Goal: Information Seeking & Learning: Learn about a topic

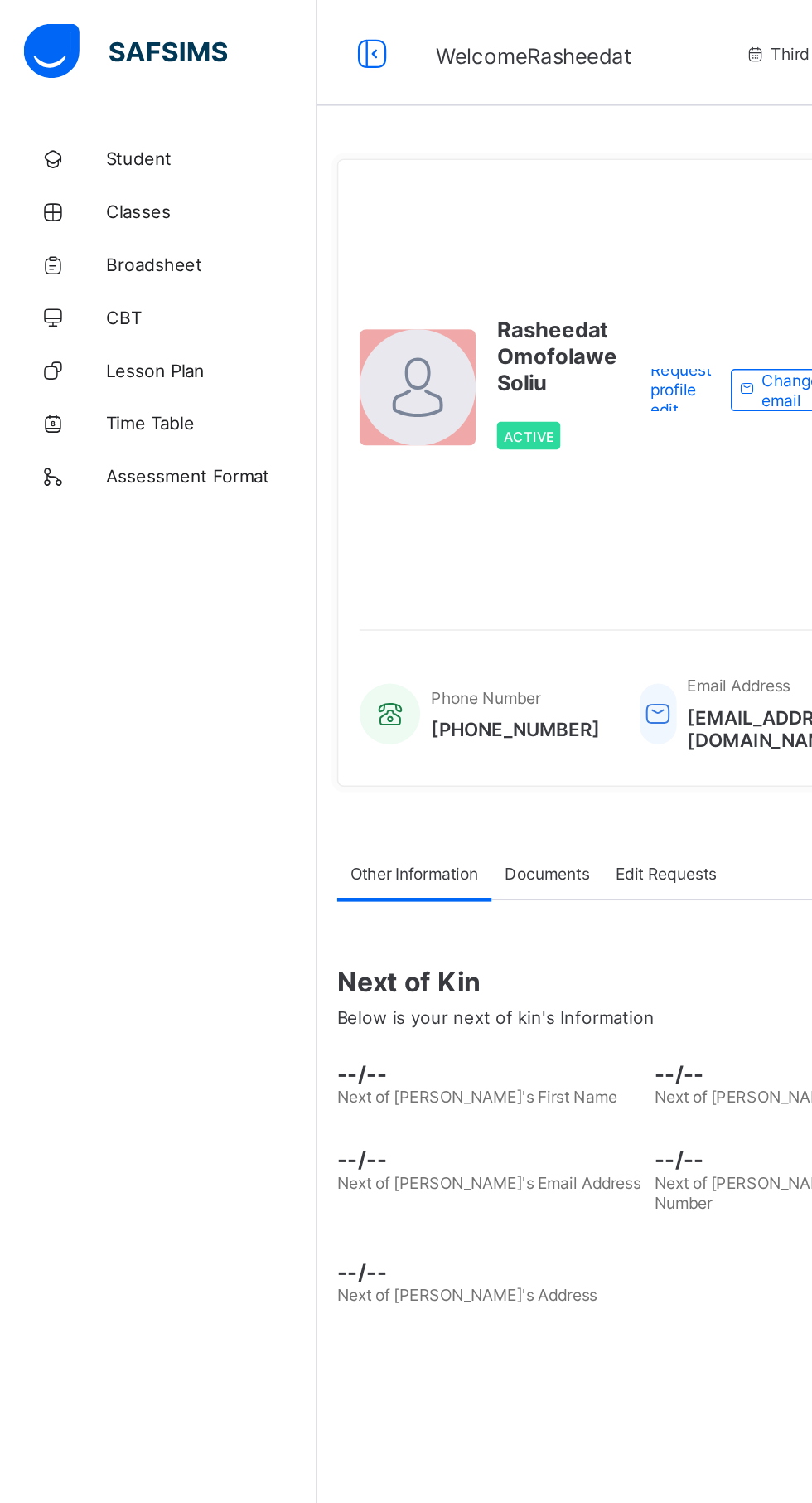
click at [86, 131] on span "Classes" at bounding box center [132, 132] width 132 height 14
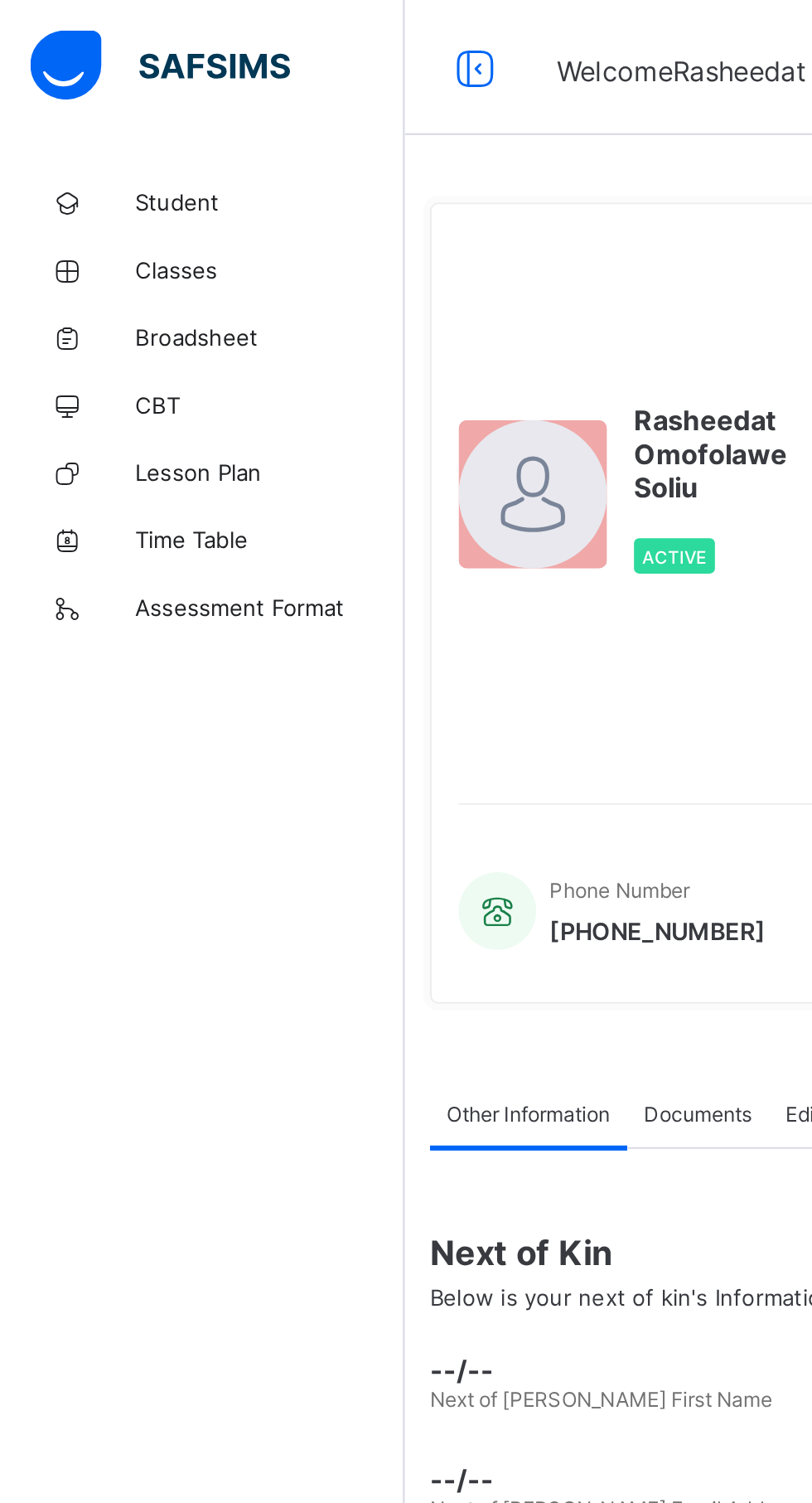
click at [92, 131] on span "Classes" at bounding box center [132, 132] width 132 height 14
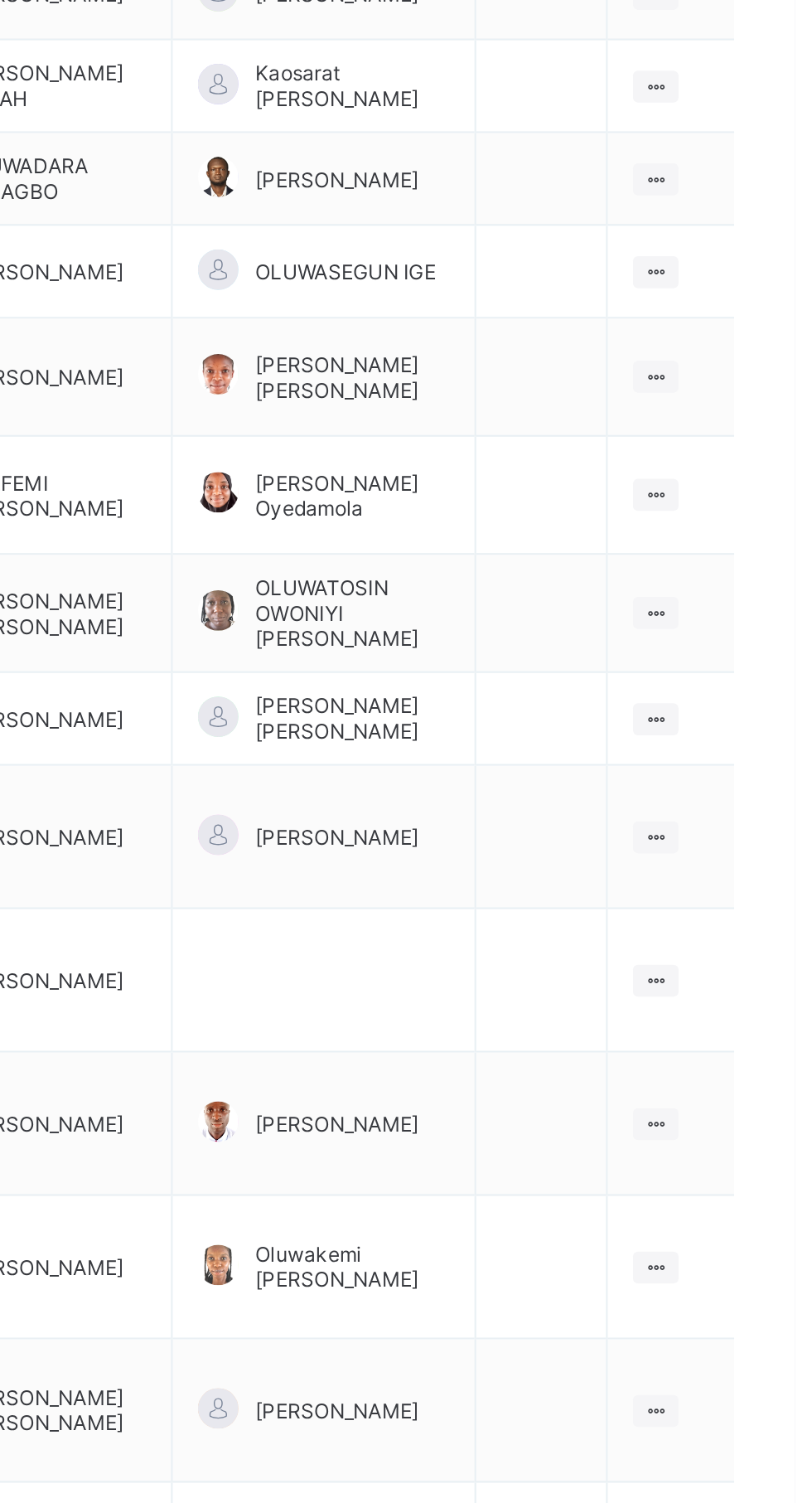
click at [0, 0] on ul "View Class" at bounding box center [0, 0] width 0 height 0
click at [0, 0] on div "View Class" at bounding box center [0, 0] width 0 height 0
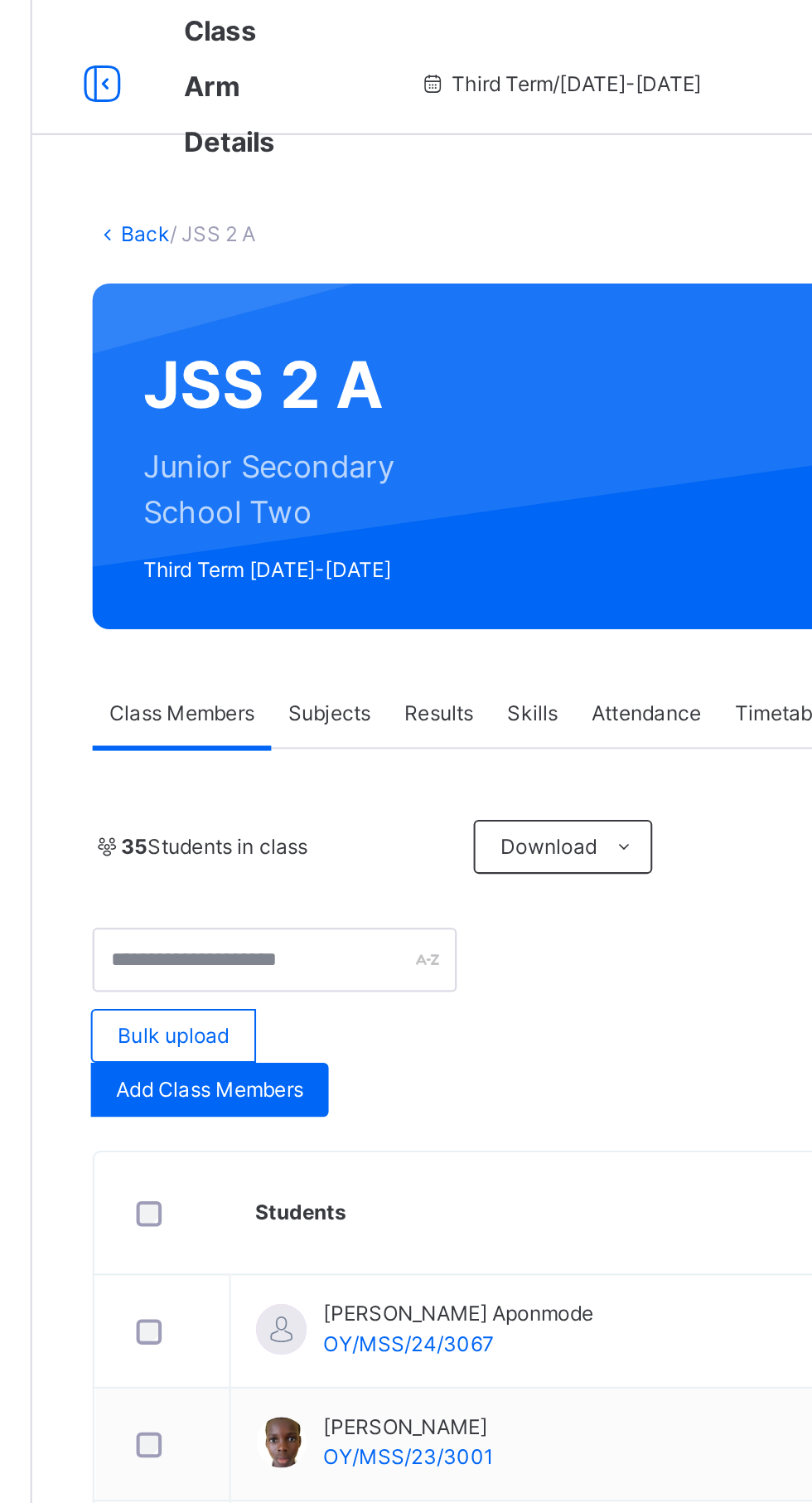
click at [402, 356] on span "Results" at bounding box center [398, 350] width 34 height 15
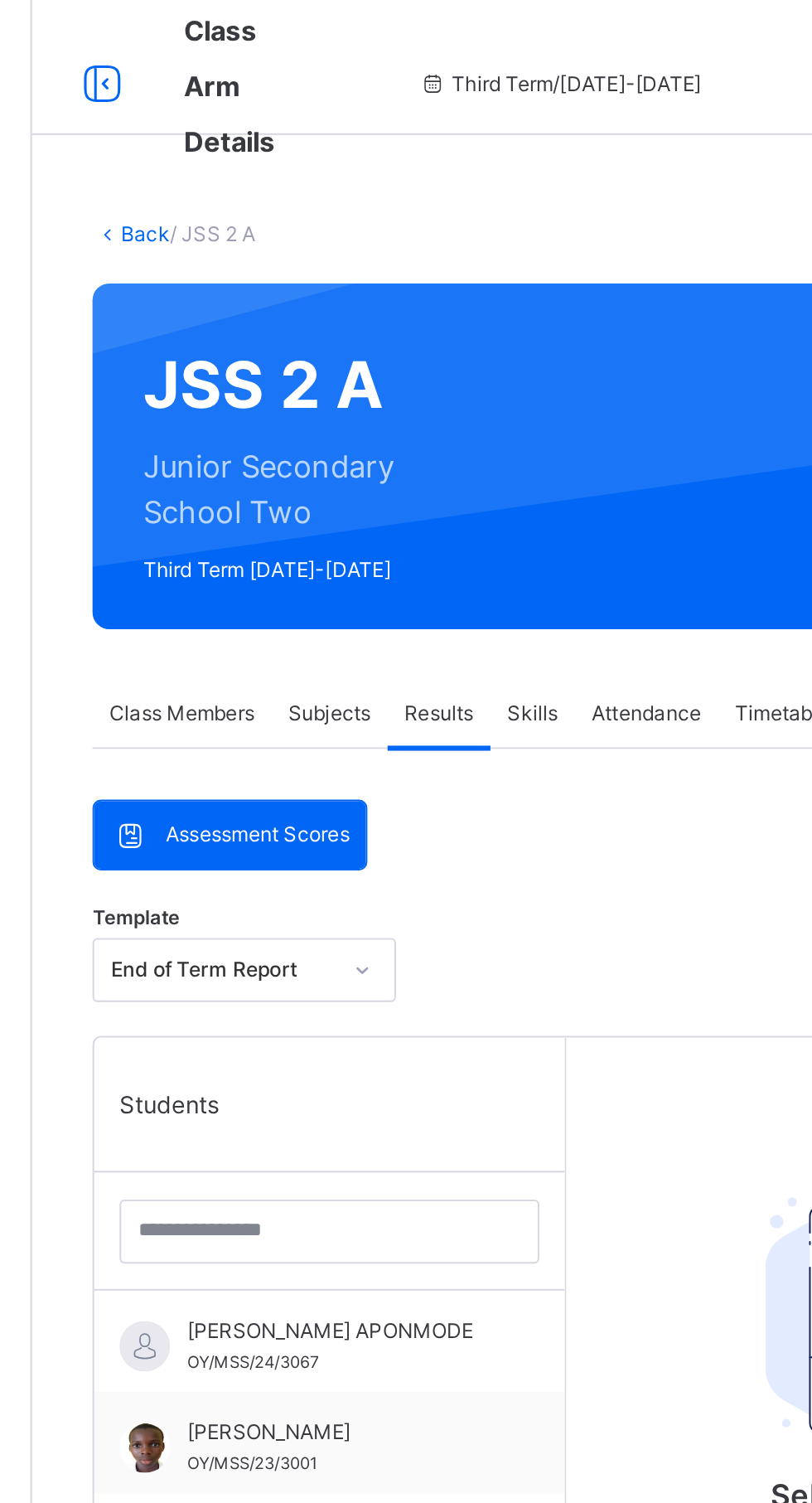
click at [313, 414] on span "Assessment Scores" at bounding box center [309, 410] width 91 height 15
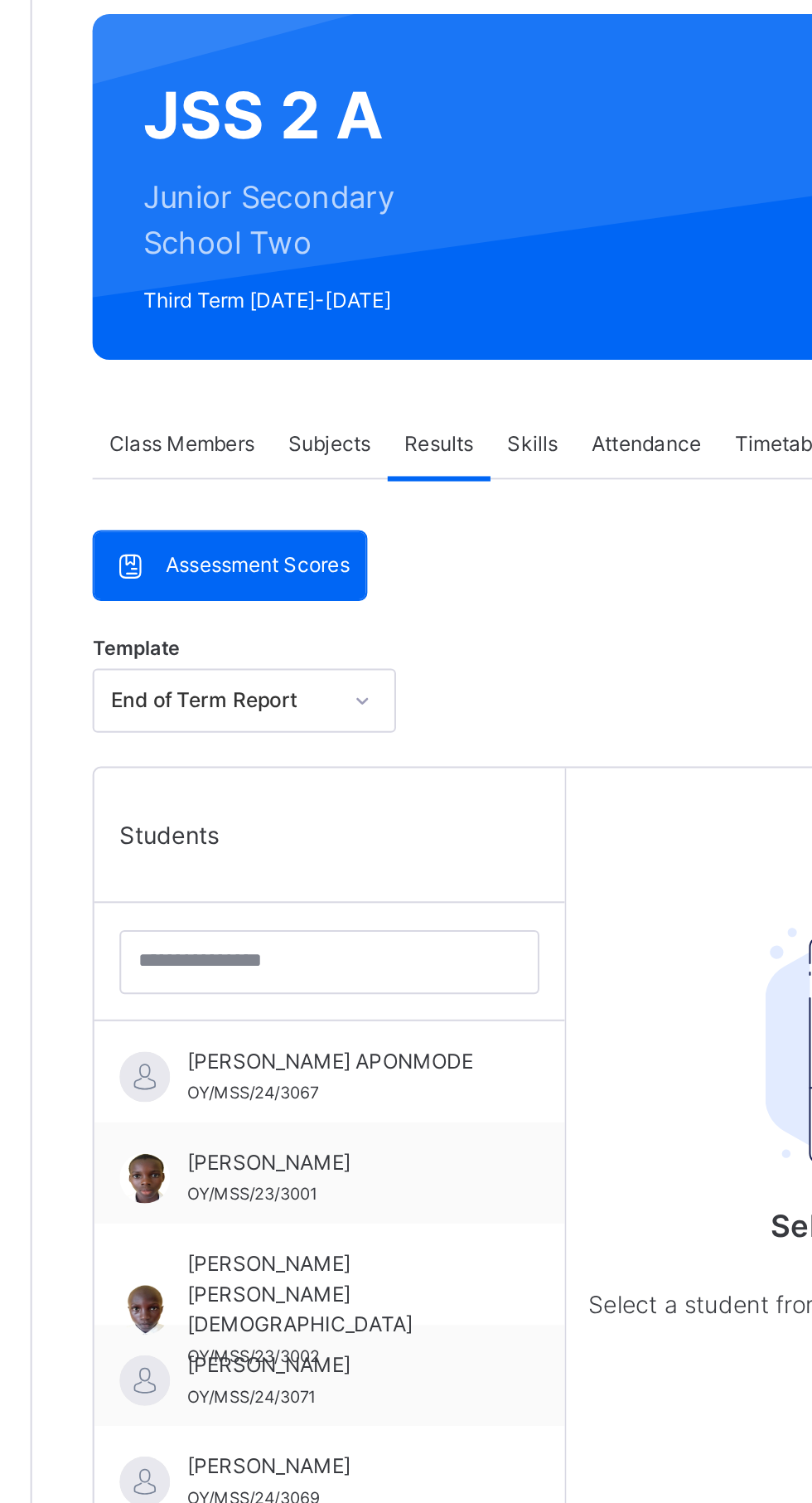
click at [500, 459] on div "Template End of Term Report" at bounding box center [505, 481] width 553 height 56
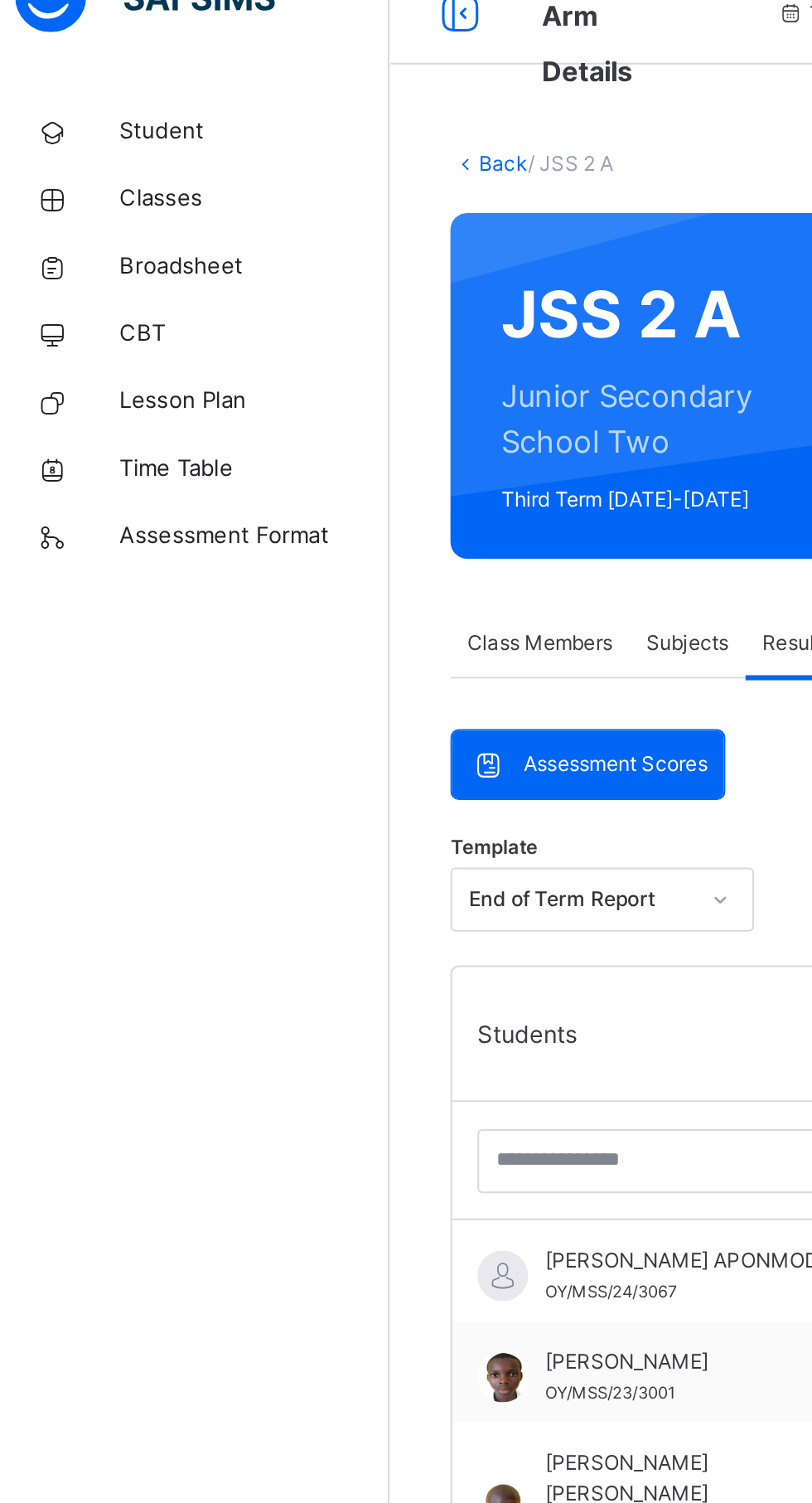
click at [247, 114] on link "Back" at bounding box center [254, 114] width 24 height 13
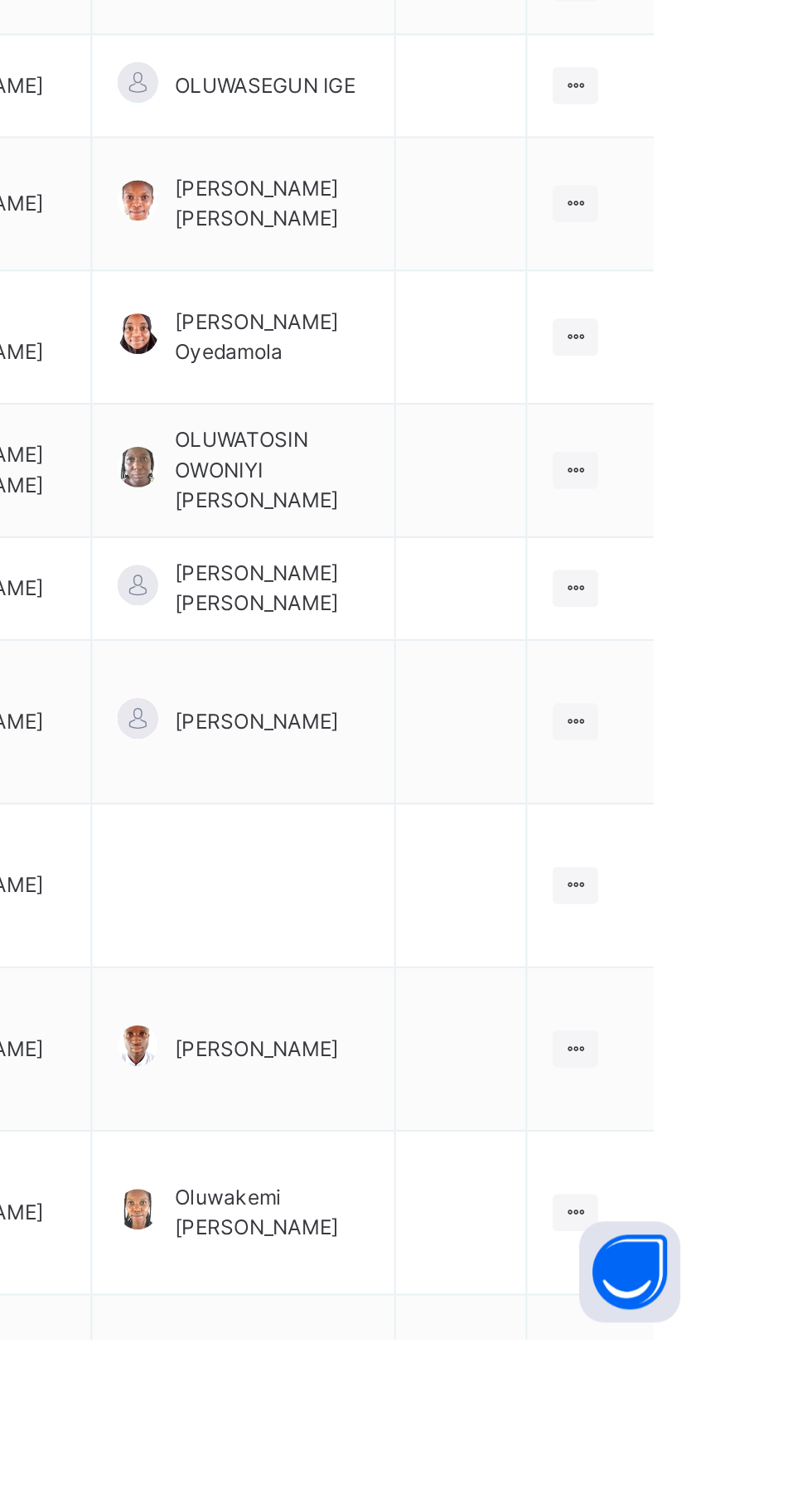
click at [751, 1209] on div at bounding box center [743, 1199] width 22 height 19
click at [0, 0] on div "View Class" at bounding box center [0, 0] width 0 height 0
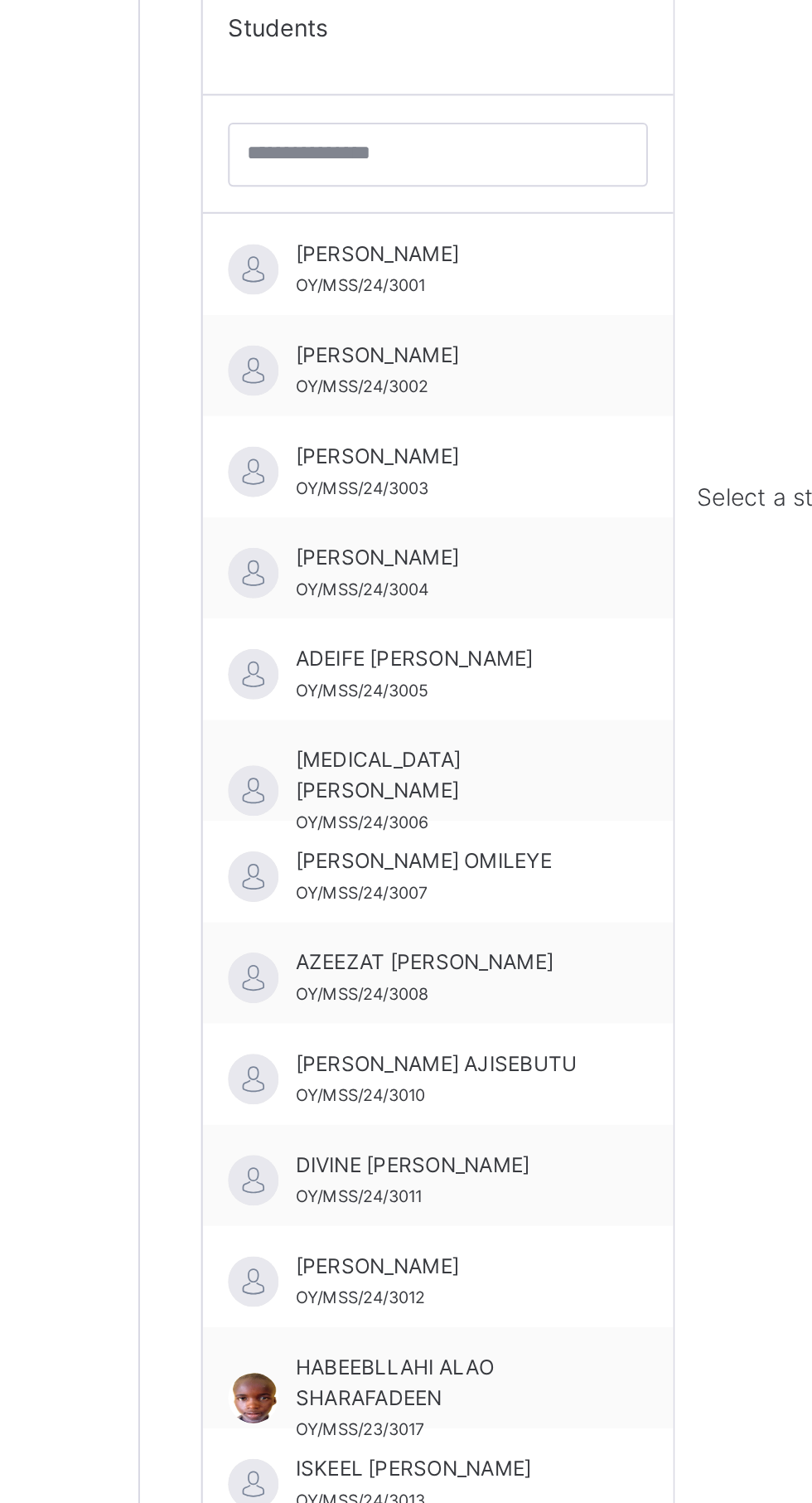
click at [353, 912] on span "[PERSON_NAME] AJISEBUTU" at bounding box center [349, 910] width 148 height 15
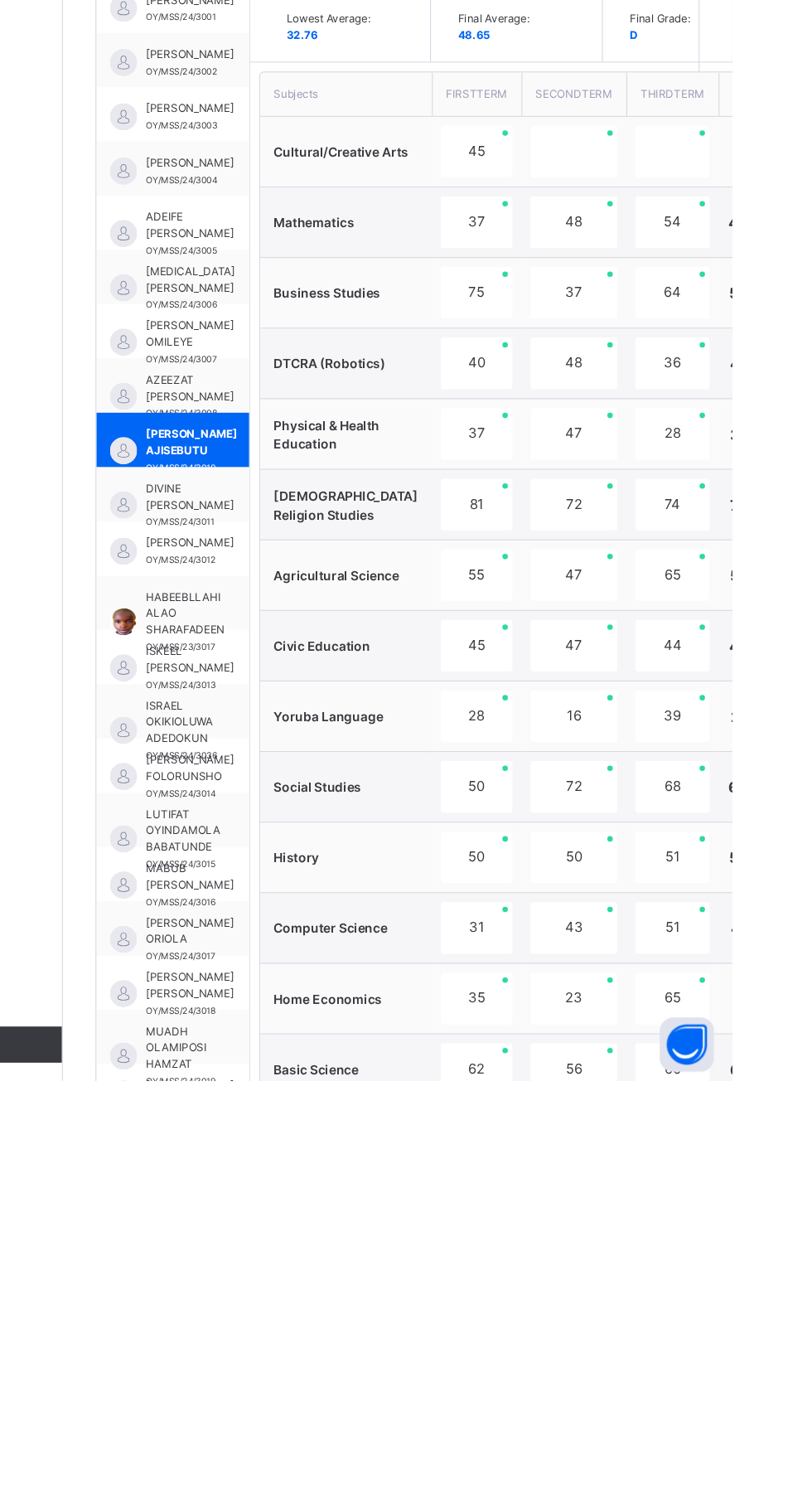
scroll to position [143, 0]
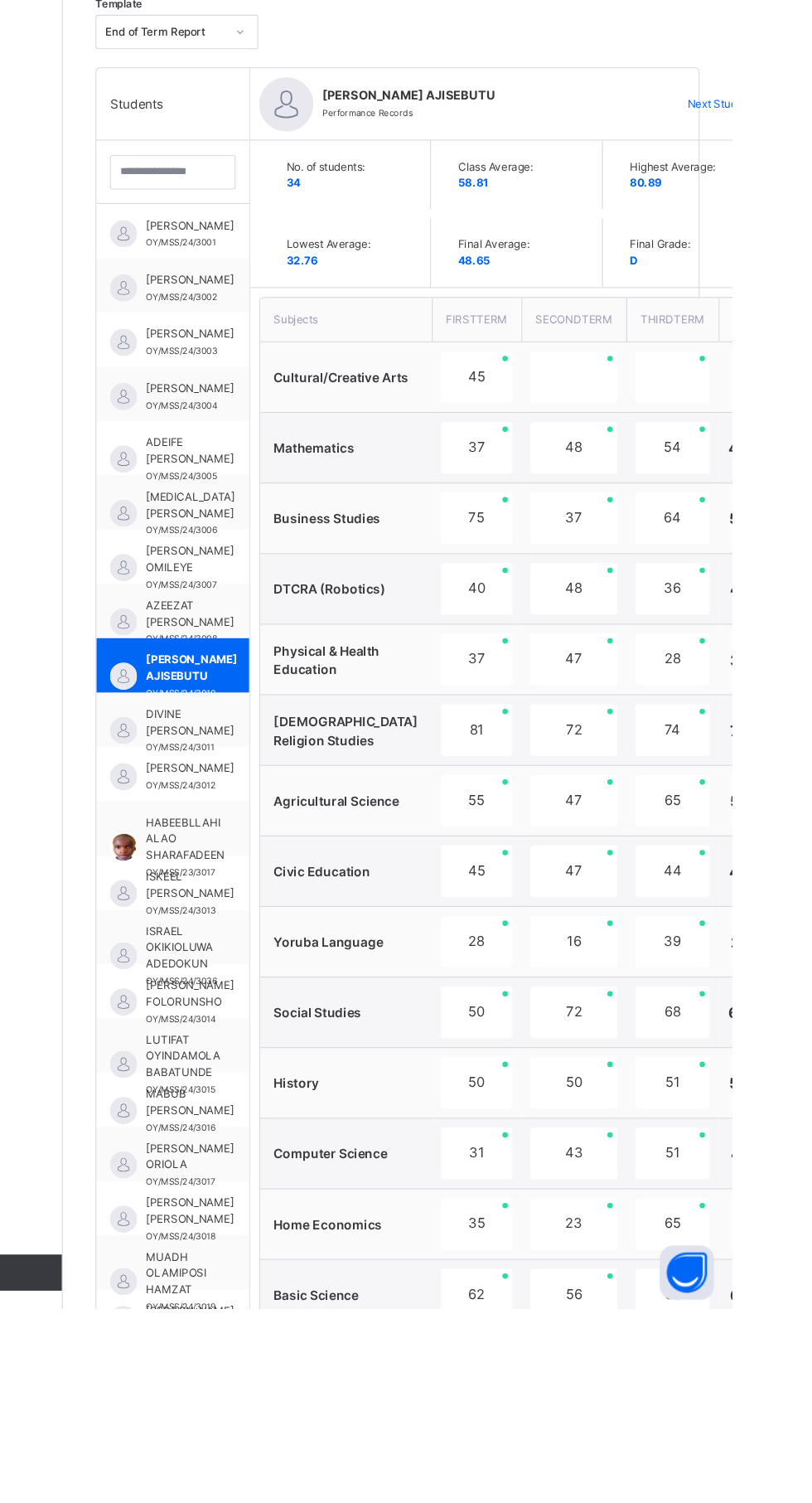
click at [325, 732] on span "ADEIFE [PERSON_NAME]" at bounding box center [314, 717] width 81 height 30
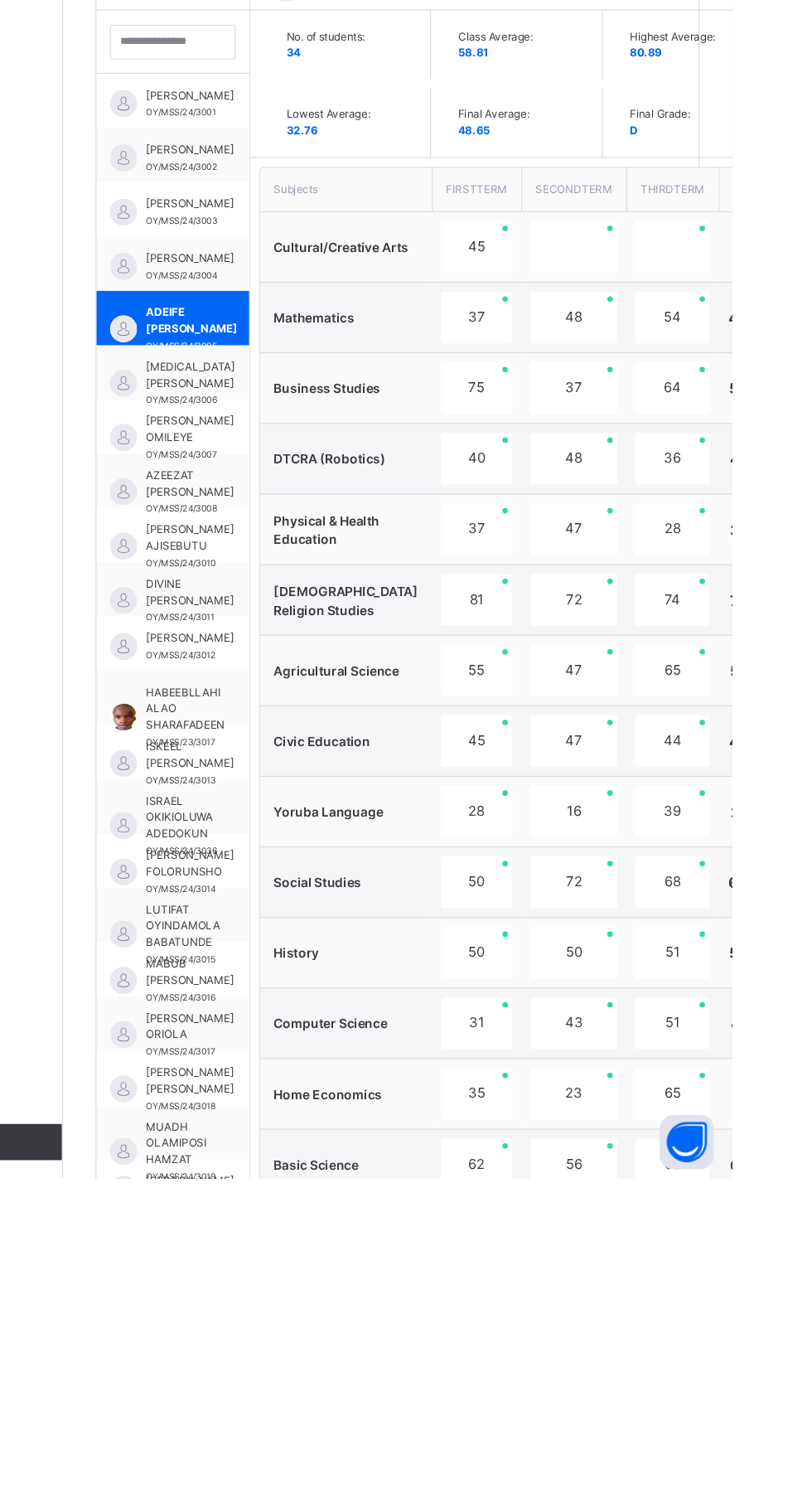
scroll to position [141, 0]
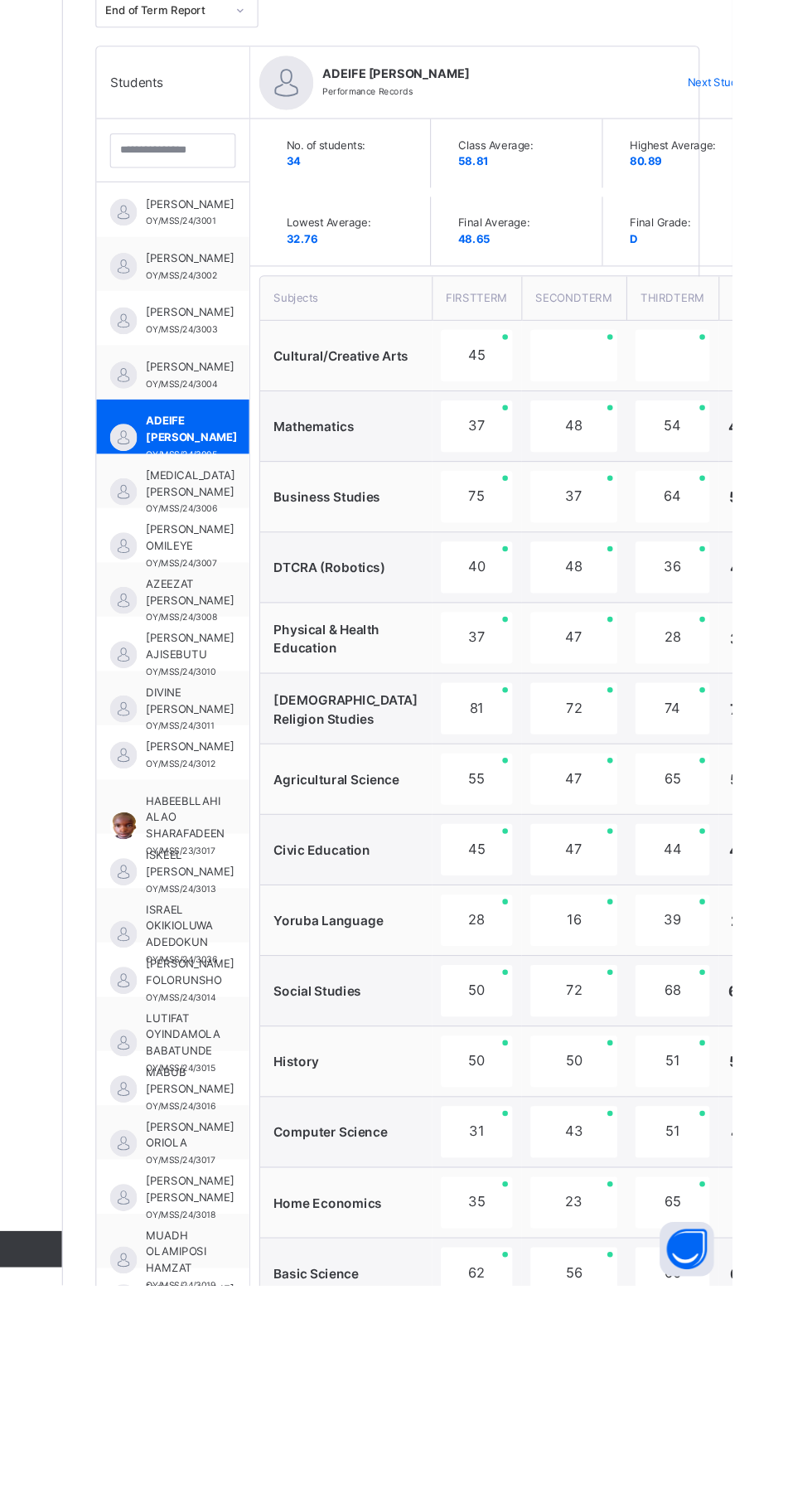
click at [297, 816] on span "[PERSON_NAME] OMILEYE" at bounding box center [314, 817] width 81 height 30
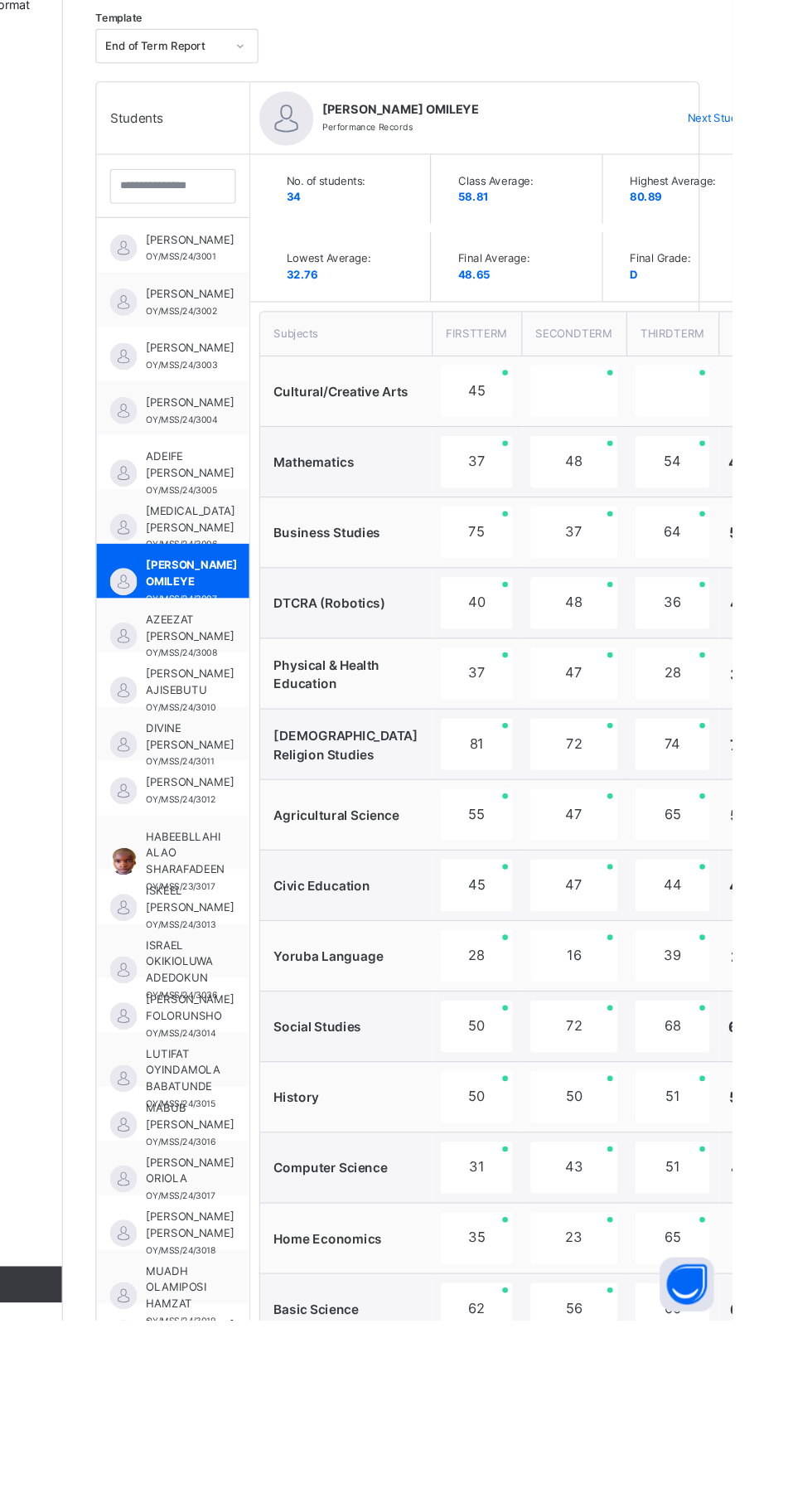
click at [265, 886] on img at bounding box center [254, 876] width 25 height 25
